Goal: Check status: Check status

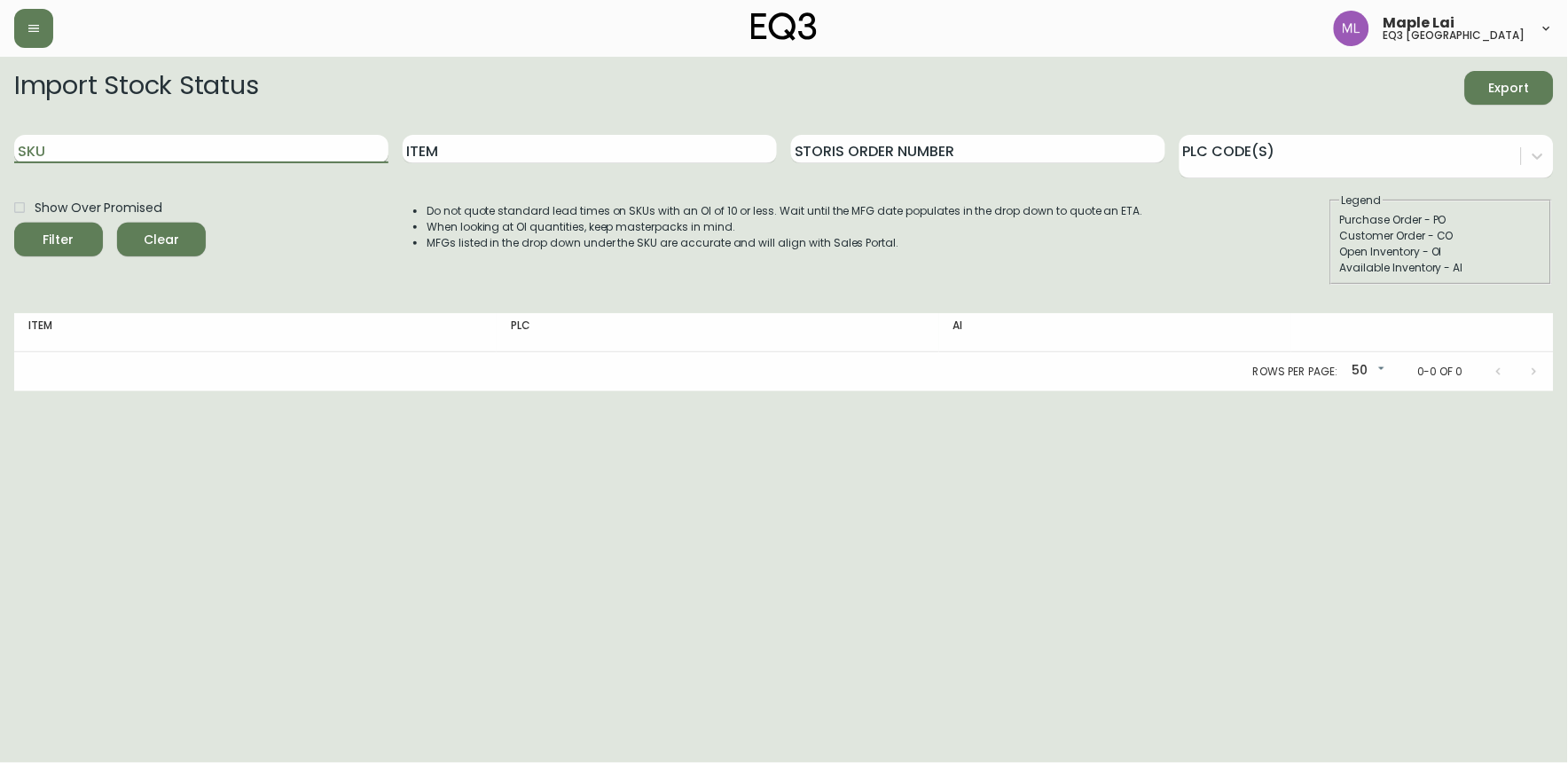
click at [77, 147] on input "SKU" at bounding box center [201, 149] width 375 height 29
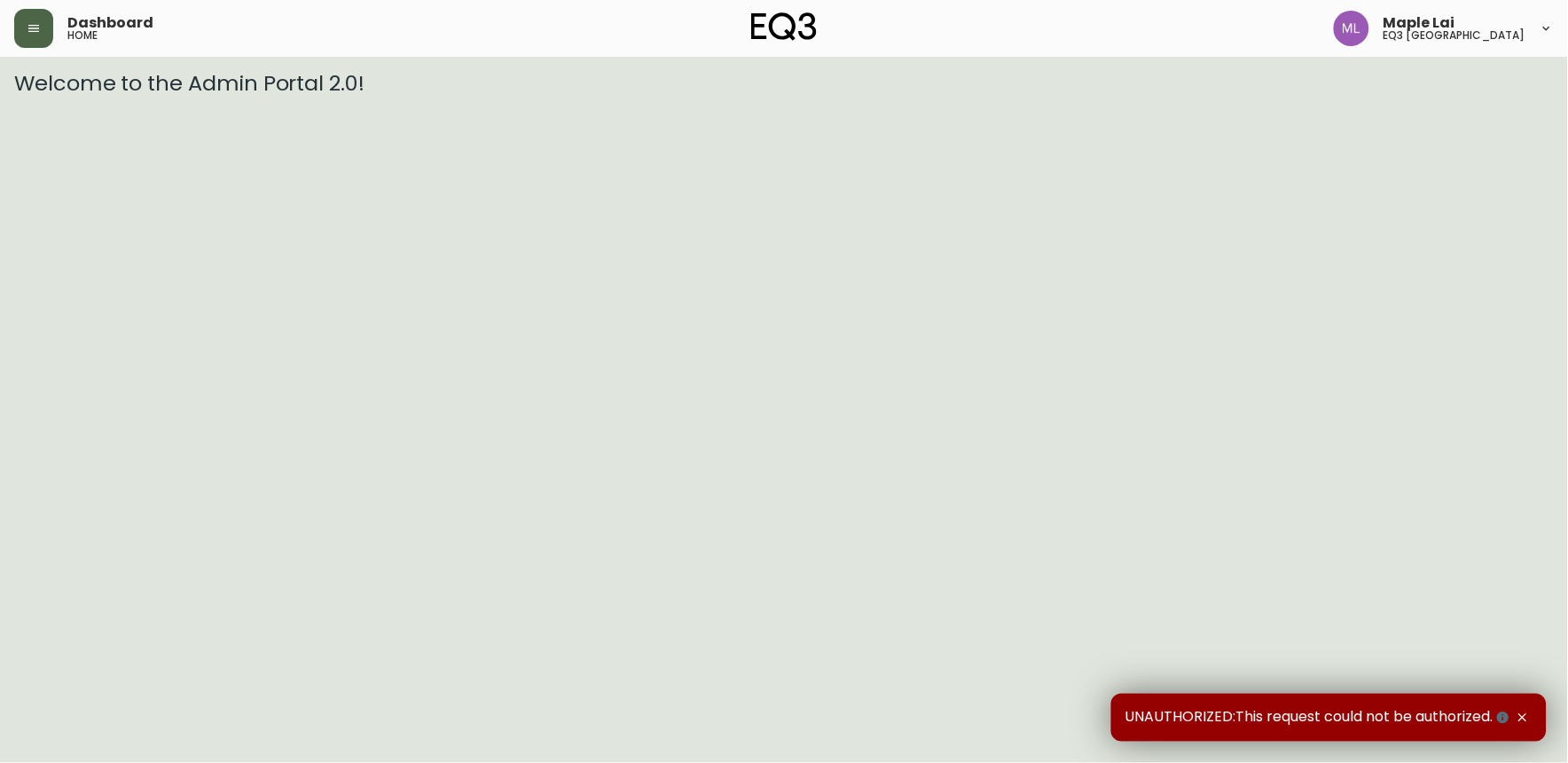
click at [47, 30] on button "button" at bounding box center [33, 29] width 39 height 39
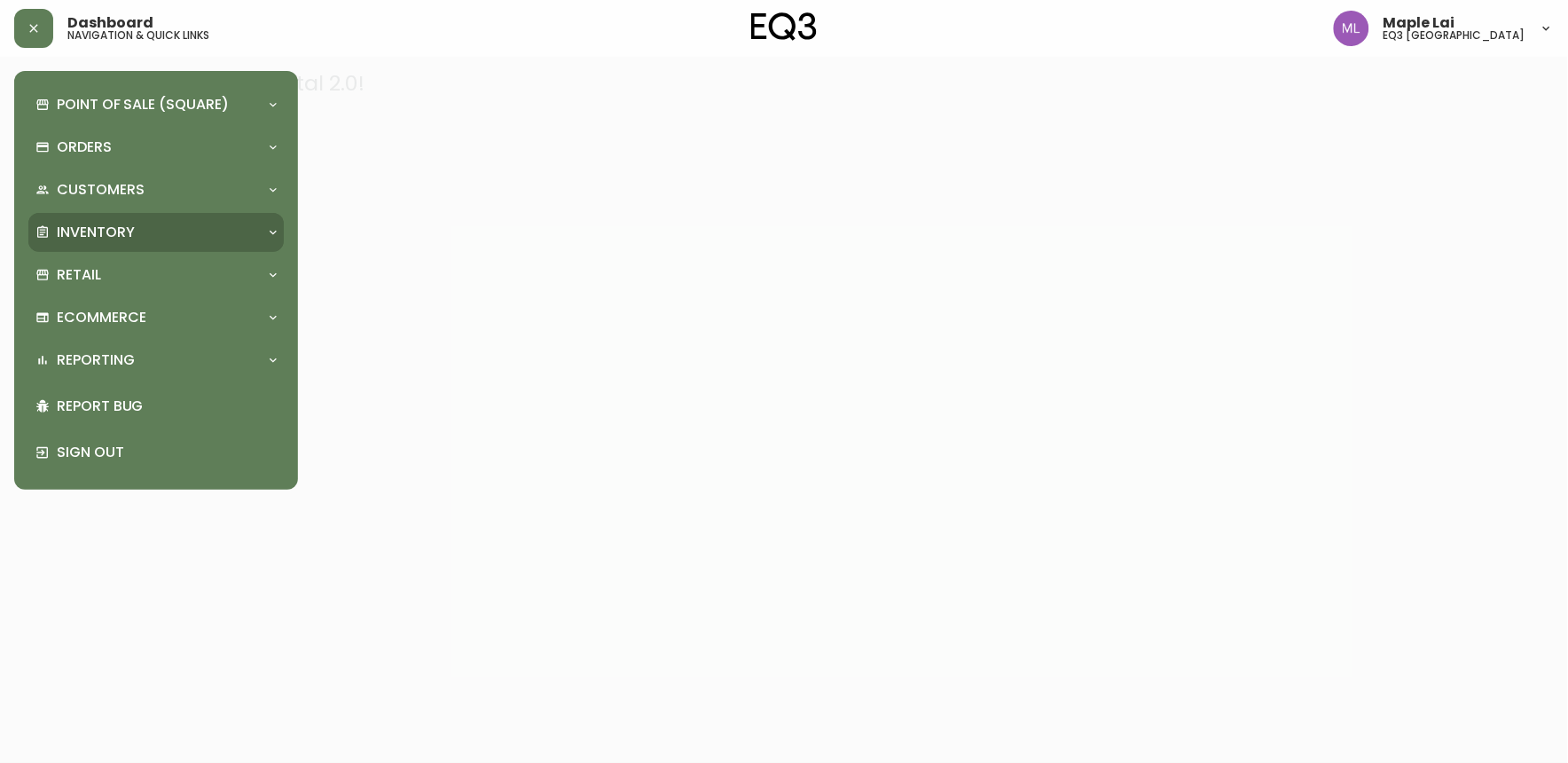
click at [118, 219] on div "Inventory" at bounding box center [156, 232] width 255 height 39
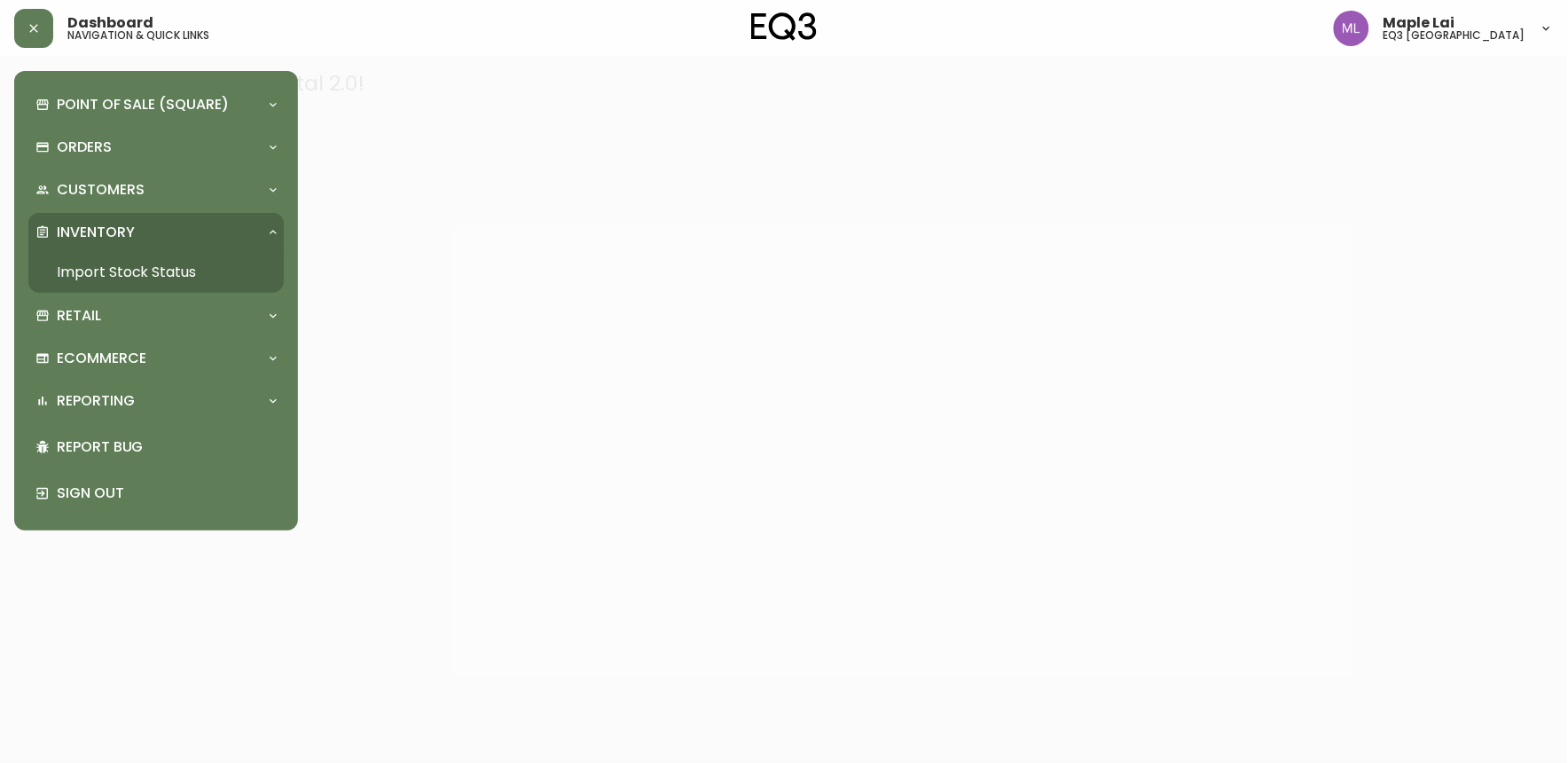
click at [154, 257] on link "Import Stock Status" at bounding box center [156, 272] width 255 height 41
